Goal: Transaction & Acquisition: Book appointment/travel/reservation

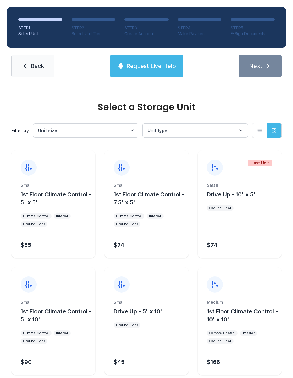
click at [255, 219] on div at bounding box center [239, 226] width 65 height 16
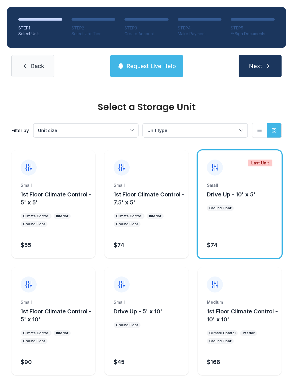
click at [267, 73] on button "Next" at bounding box center [259, 66] width 43 height 22
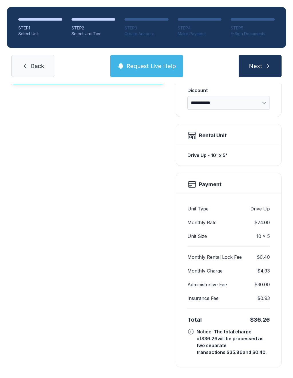
scroll to position [123, 0]
click at [267, 71] on button "Next" at bounding box center [259, 66] width 43 height 22
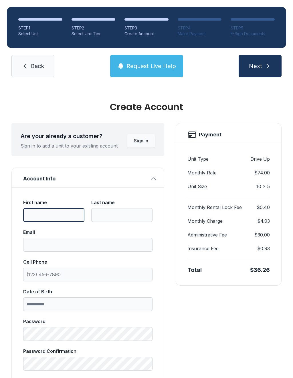
click at [60, 220] on input "First name" at bounding box center [53, 215] width 61 height 14
type input "*********"
click at [131, 206] on label "Last name" at bounding box center [121, 210] width 61 height 23
click at [131, 208] on input "Last name" at bounding box center [121, 215] width 61 height 14
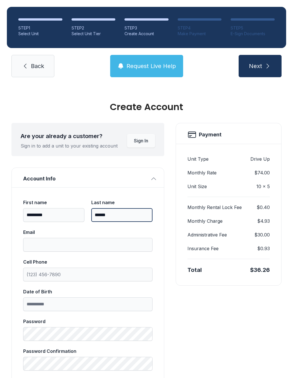
type input "*******"
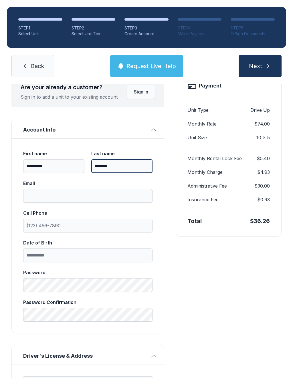
scroll to position [49, 0]
click at [31, 65] on span "Back" at bounding box center [37, 66] width 13 height 8
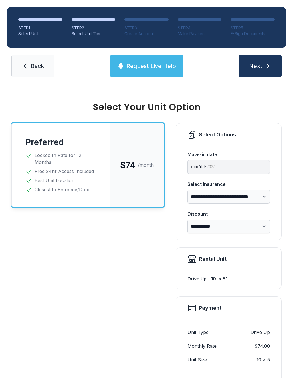
click at [33, 72] on link "Back" at bounding box center [32, 66] width 43 height 22
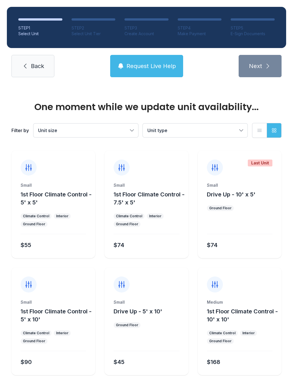
click at [31, 62] on span "Back" at bounding box center [37, 66] width 13 height 8
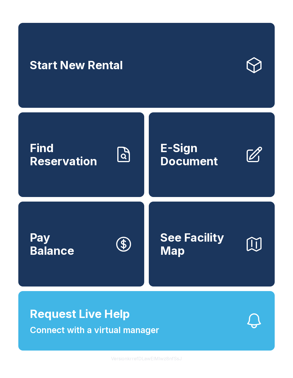
click at [148, 80] on link "Start New Rental" at bounding box center [146, 65] width 256 height 85
